Goal: Transaction & Acquisition: Purchase product/service

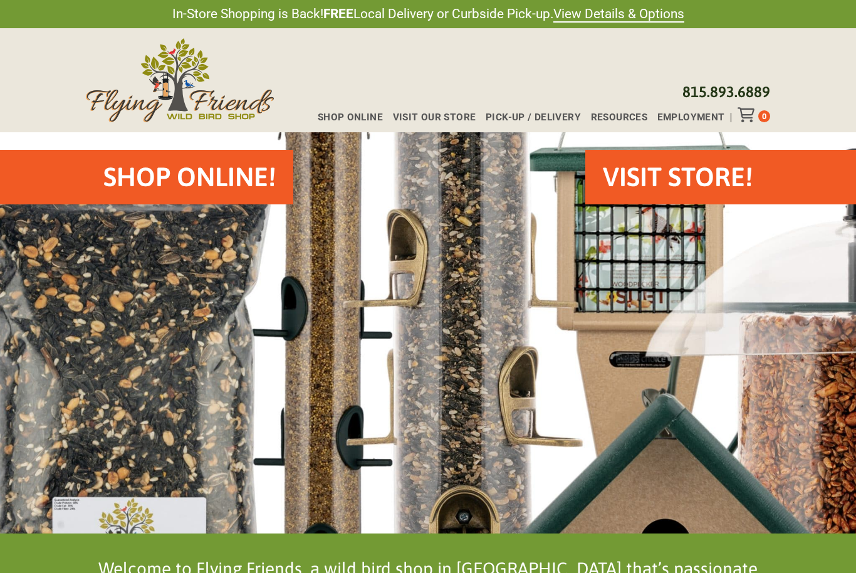
click at [355, 116] on span "Shop Online" at bounding box center [350, 117] width 65 height 9
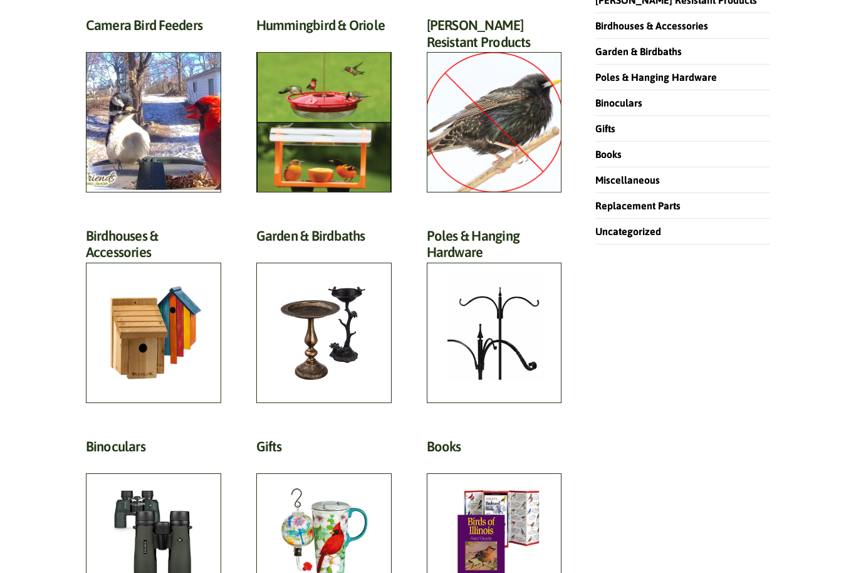
scroll to position [368, 0]
click at [319, 251] on h2 "Garden & Birdbaths (64)" at bounding box center [323, 238] width 135 height 23
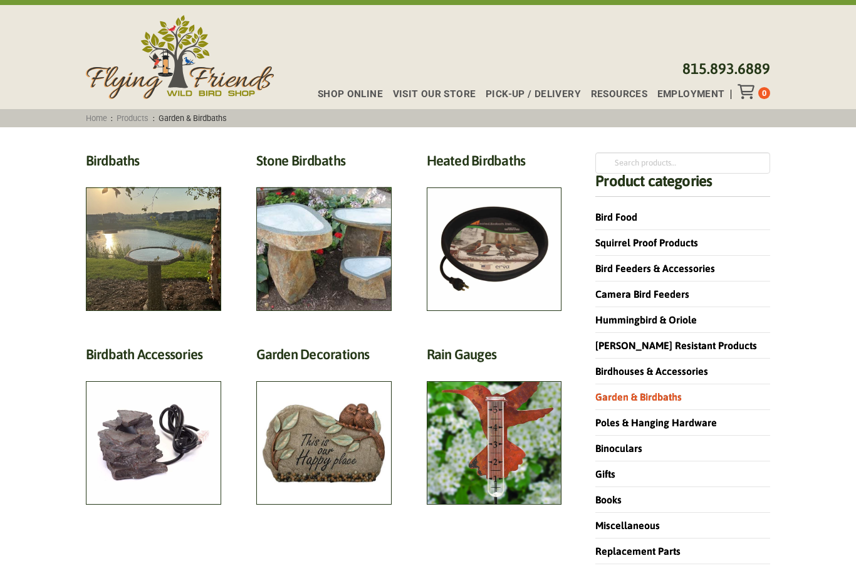
scroll to position [23, 0]
click at [165, 175] on h2 "Birdbaths (17)" at bounding box center [153, 163] width 135 height 23
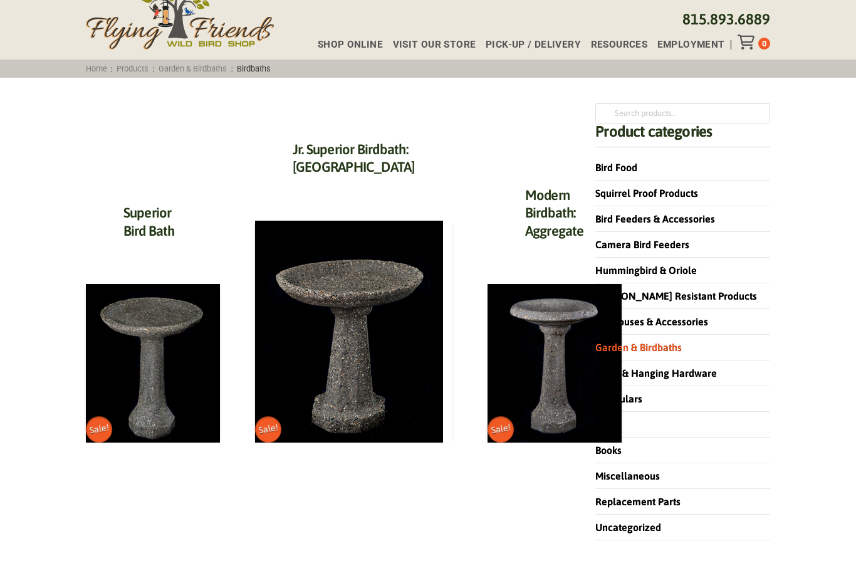
scroll to position [73, 0]
click at [661, 349] on link "Garden & Birdbaths" at bounding box center [638, 346] width 86 height 11
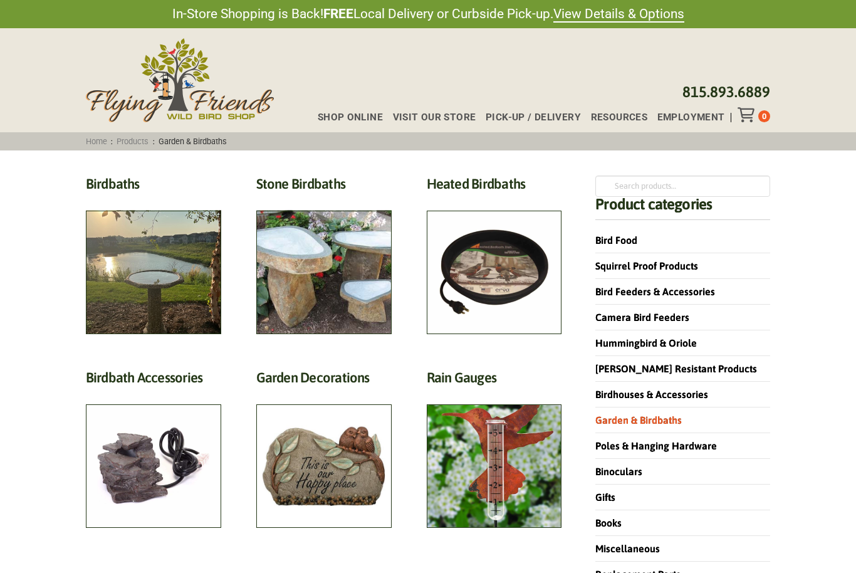
click at [318, 199] on h2 "Stone Birdbaths (12)" at bounding box center [323, 186] width 135 height 23
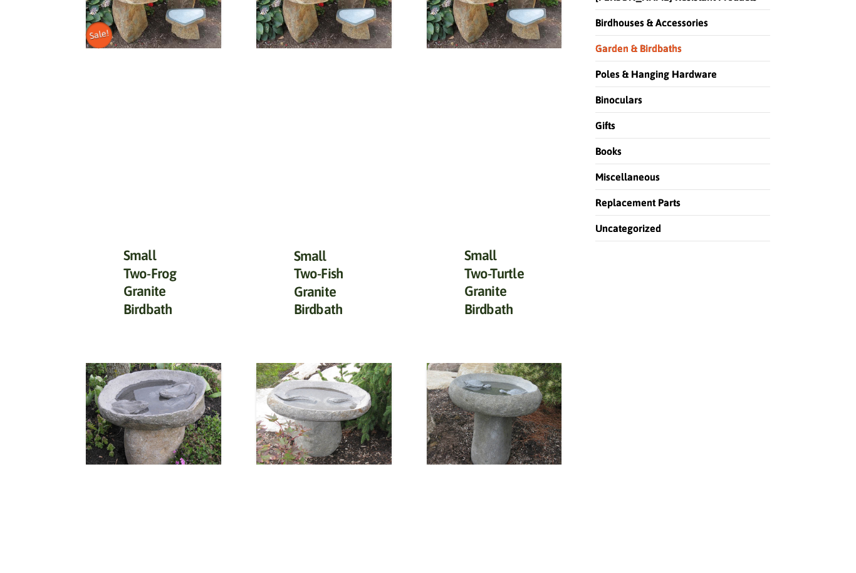
scroll to position [371, 0]
click at [502, 397] on img at bounding box center [494, 413] width 135 height 101
